Goal: Task Accomplishment & Management: Manage account settings

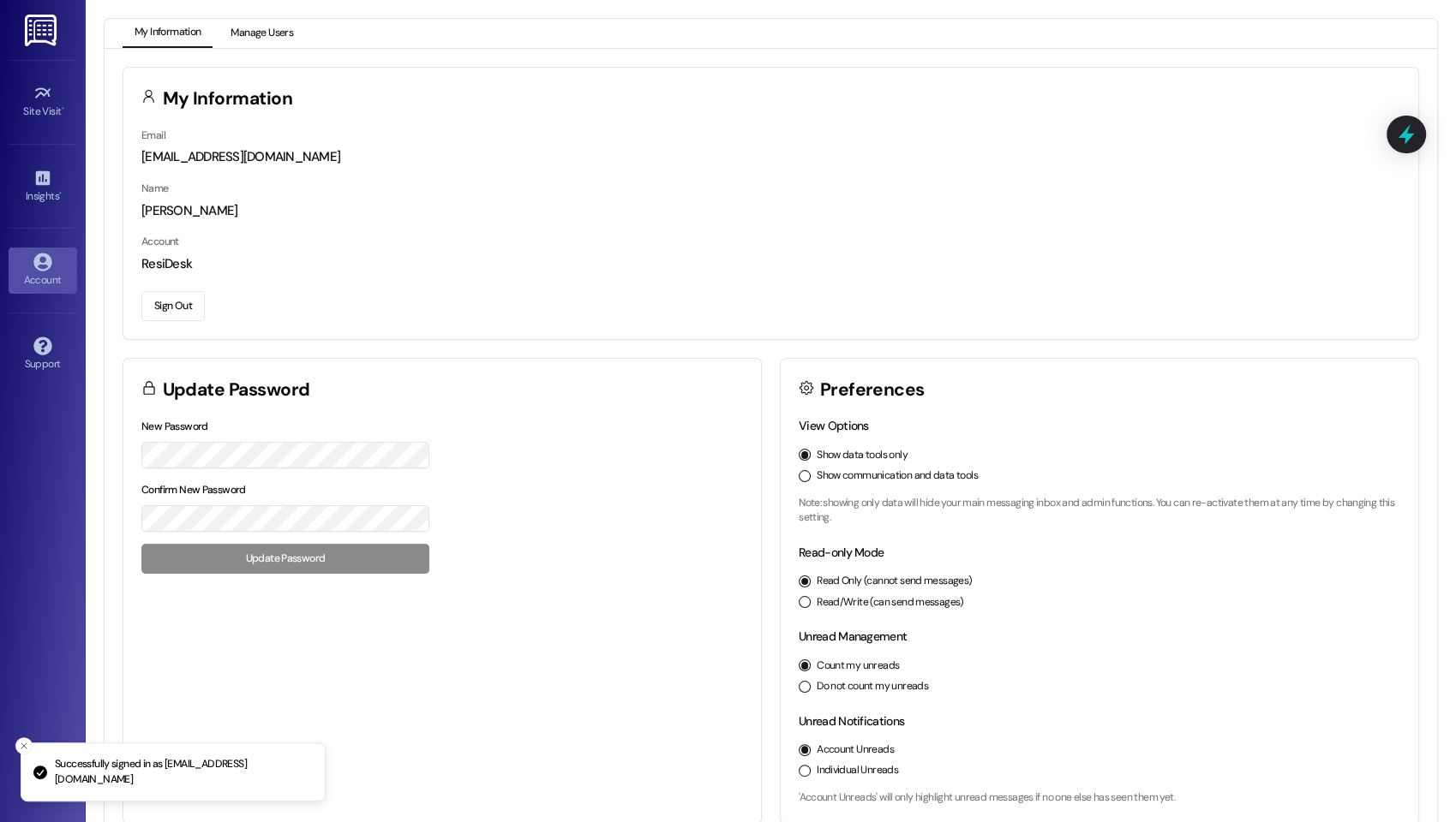
click at [256, 37] on button "Manage Users" at bounding box center [261, 34] width 86 height 29
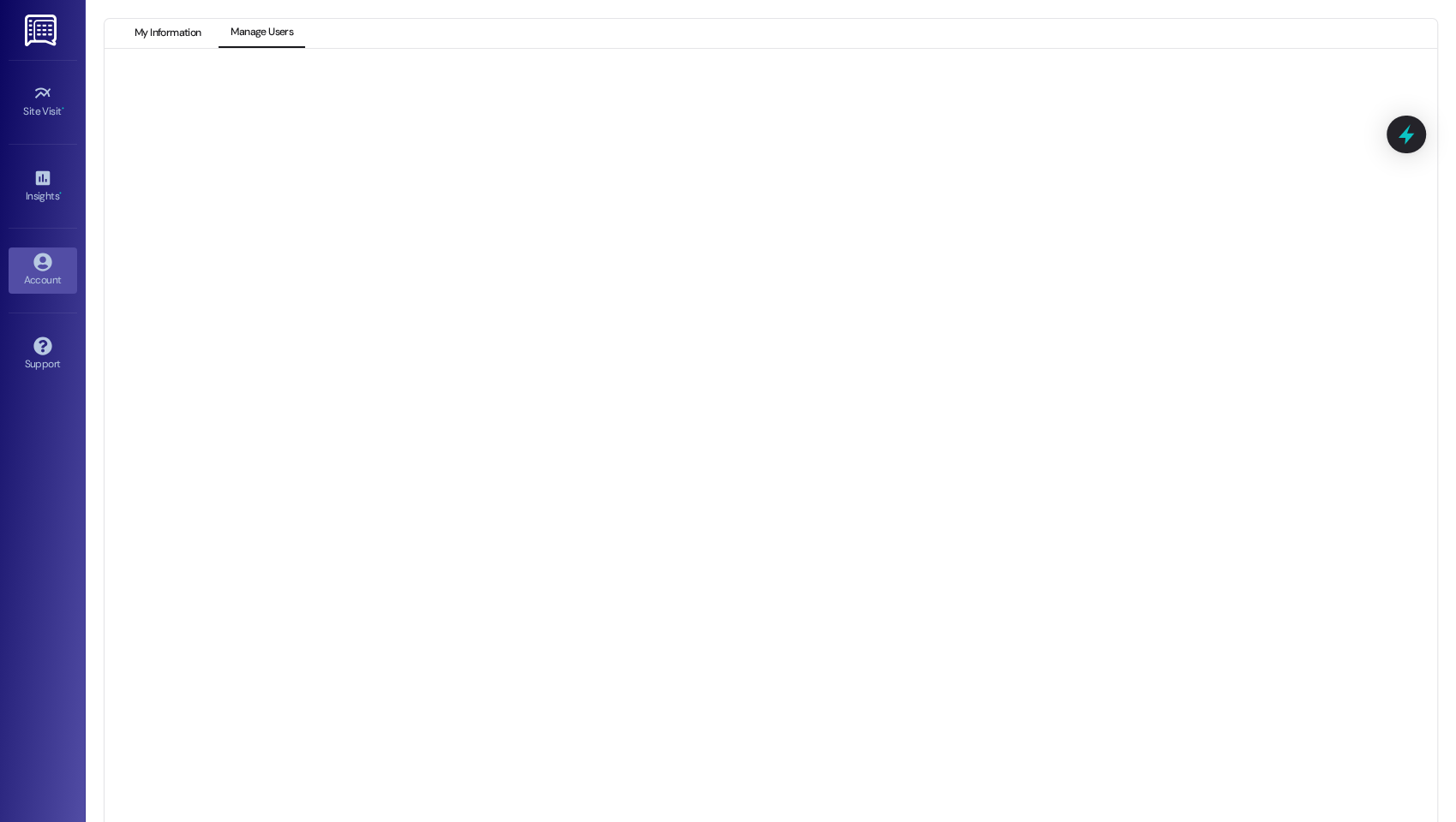
click at [188, 45] on button "My Information" at bounding box center [167, 34] width 90 height 29
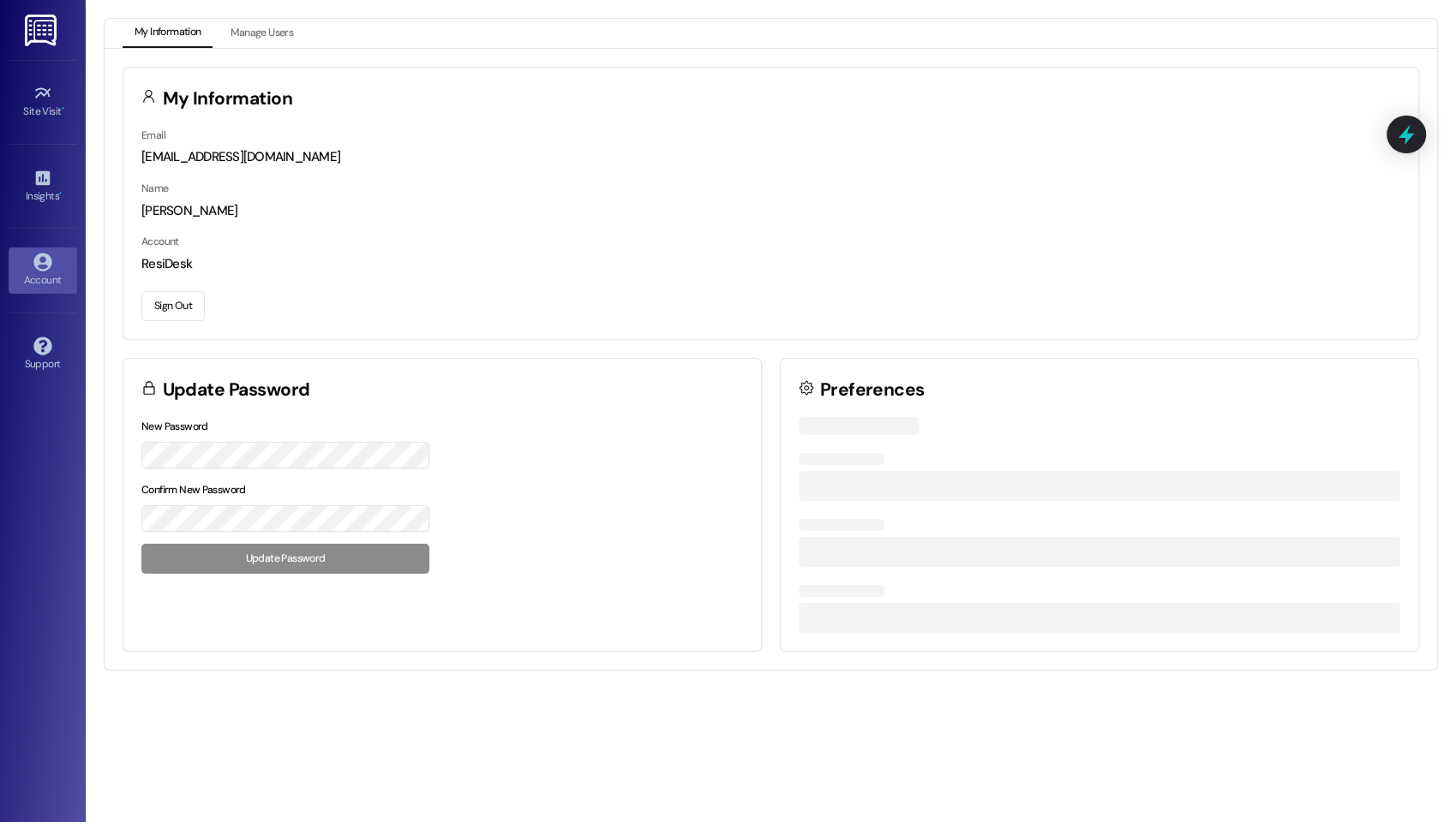
click at [184, 304] on button "Sign Out" at bounding box center [173, 306] width 64 height 30
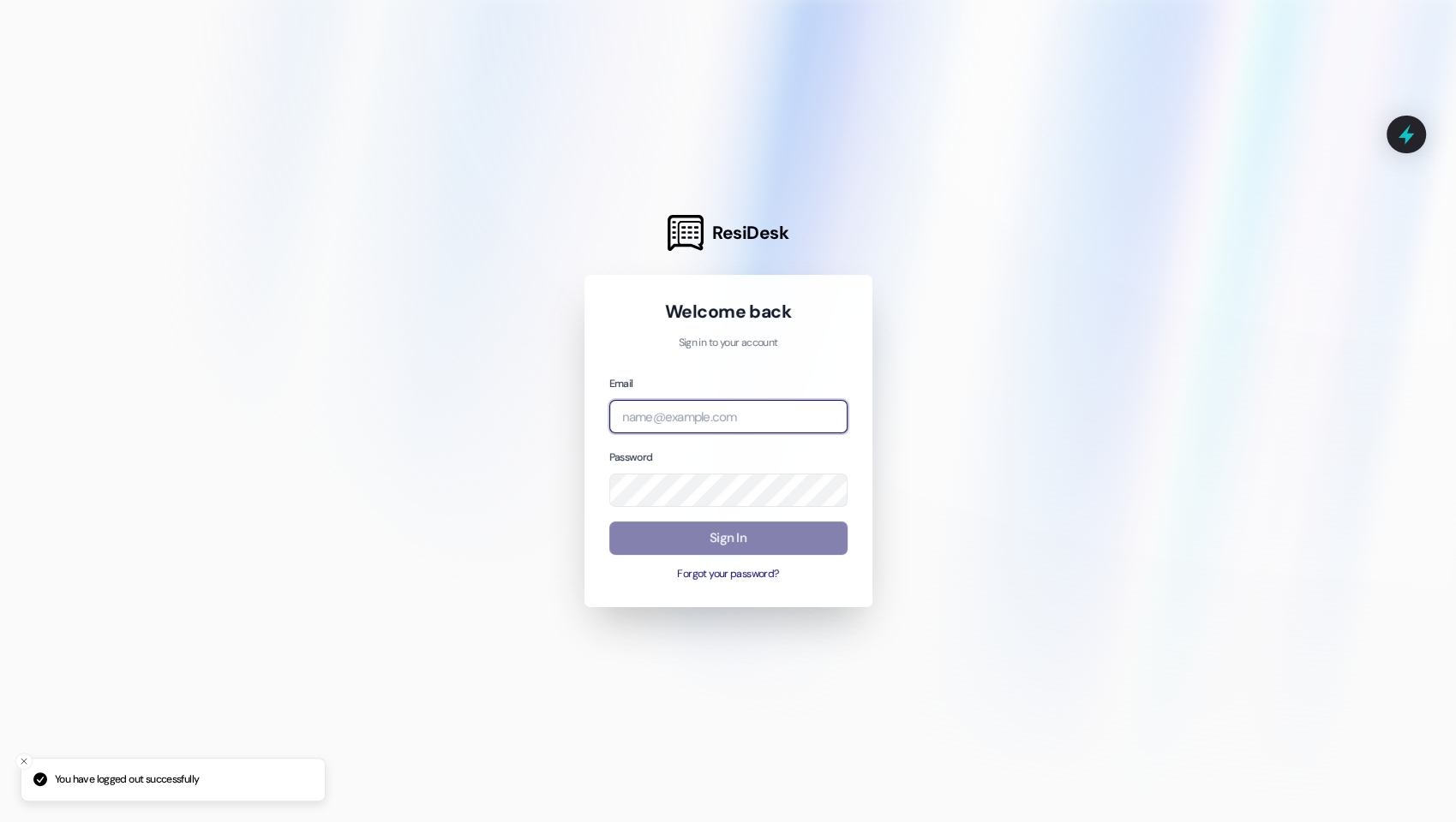
click at [795, 423] on input "email" at bounding box center [728, 416] width 238 height 34
type input "2"
type input "[EMAIL_ADDRESS][DOMAIN_NAME]"
